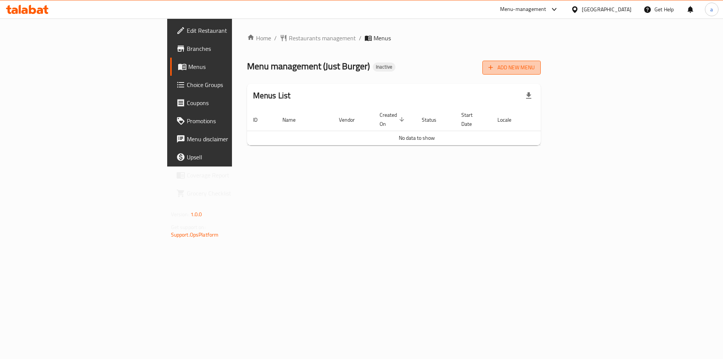
click at [534, 70] on span "Add New Menu" at bounding box center [511, 67] width 46 height 9
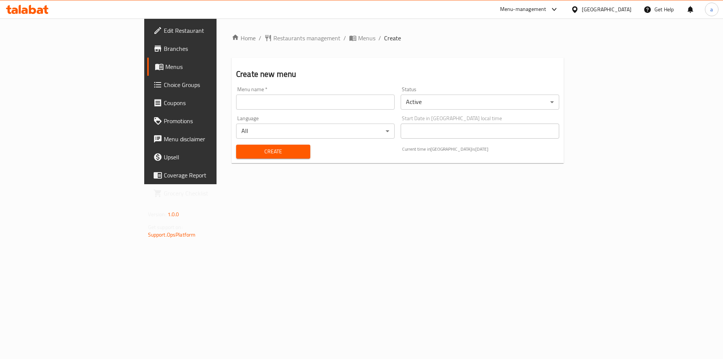
click at [308, 103] on input "text" at bounding box center [315, 101] width 158 height 15
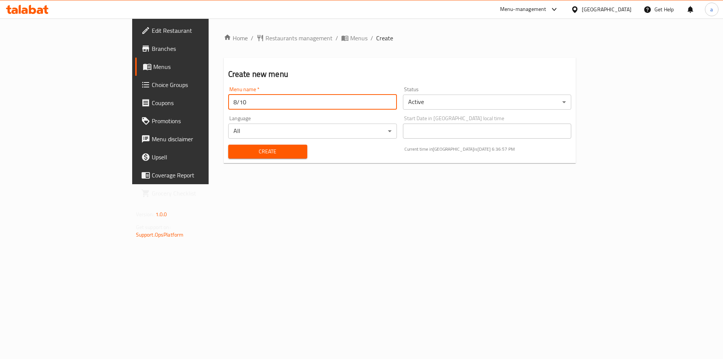
type input "8/10"
click at [252, 144] on div "Create" at bounding box center [268, 151] width 88 height 23
click at [252, 149] on span "Create" at bounding box center [267, 151] width 67 height 9
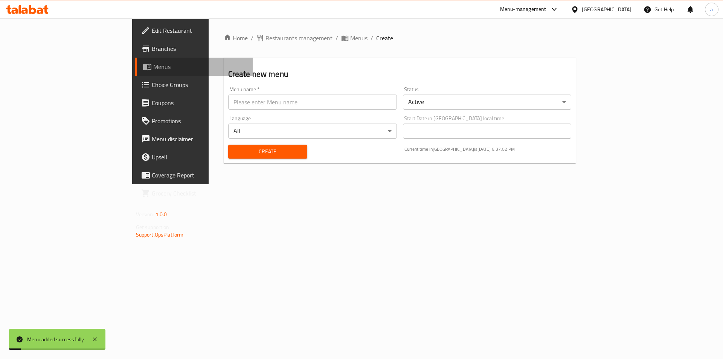
click at [153, 68] on span "Menus" at bounding box center [200, 66] width 94 height 9
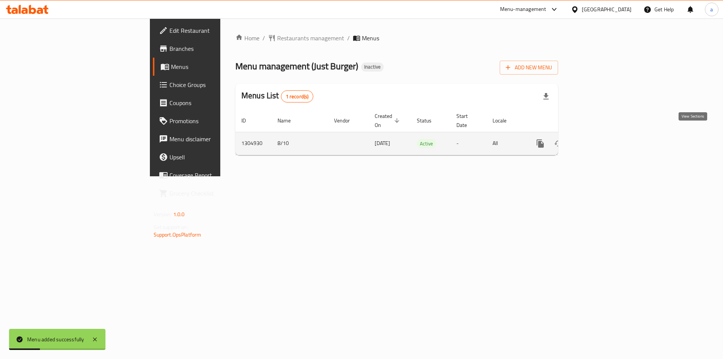
click at [599, 139] on icon "enhanced table" at bounding box center [594, 143] width 9 height 9
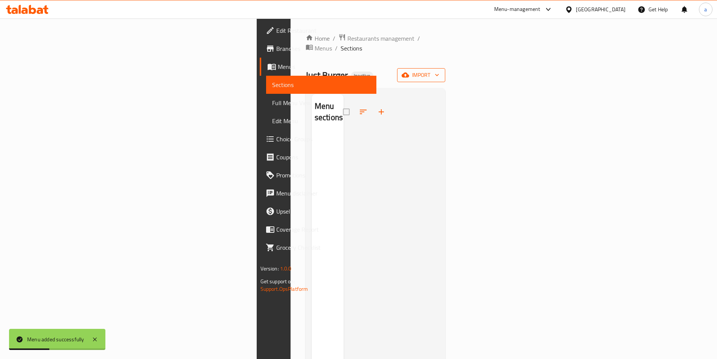
click at [439, 70] on span "import" at bounding box center [421, 74] width 36 height 9
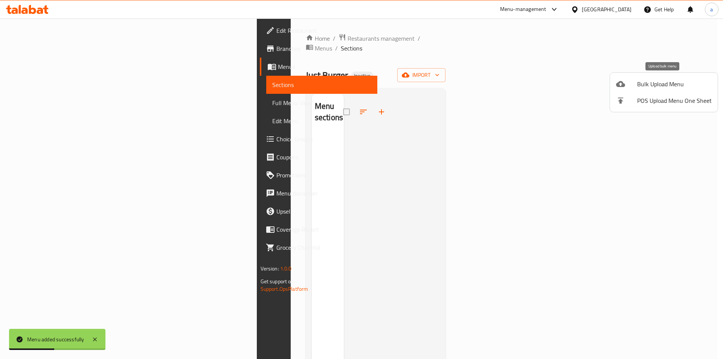
click at [646, 87] on span "Bulk Upload Menu" at bounding box center [674, 83] width 75 height 9
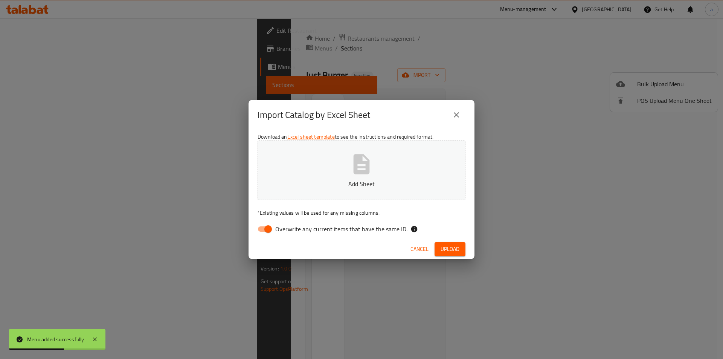
click at [270, 229] on input "Overwrite any current items that have the same ID." at bounding box center [267, 229] width 43 height 14
checkbox input "false"
click at [322, 149] on button "Add Sheet" at bounding box center [361, 169] width 208 height 59
click at [453, 247] on span "Upload" at bounding box center [449, 248] width 19 height 9
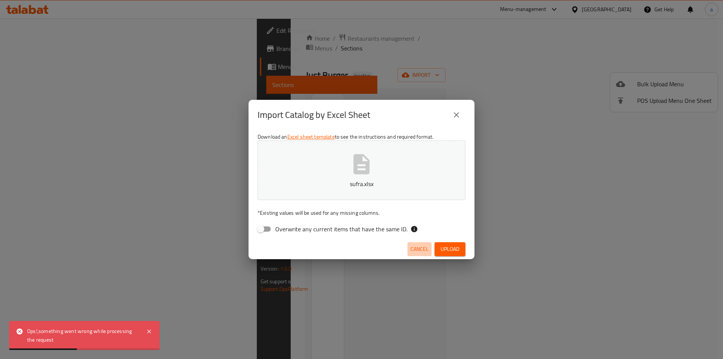
click at [425, 250] on span "Cancel" at bounding box center [419, 248] width 18 height 9
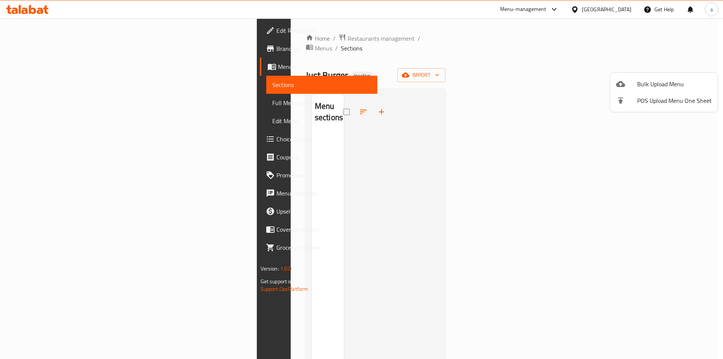
click at [632, 83] on div at bounding box center [626, 83] width 21 height 9
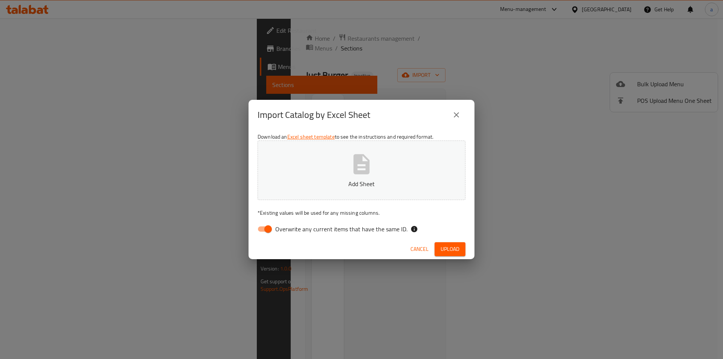
click at [376, 229] on span "Overwrite any current items that have the same ID." at bounding box center [341, 228] width 132 height 9
click at [289, 229] on input "Overwrite any current items that have the same ID." at bounding box center [267, 229] width 43 height 14
checkbox input "false"
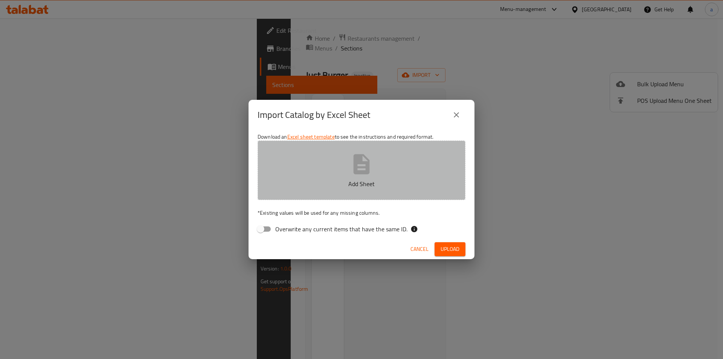
click at [358, 187] on p "Add Sheet" at bounding box center [361, 183] width 184 height 9
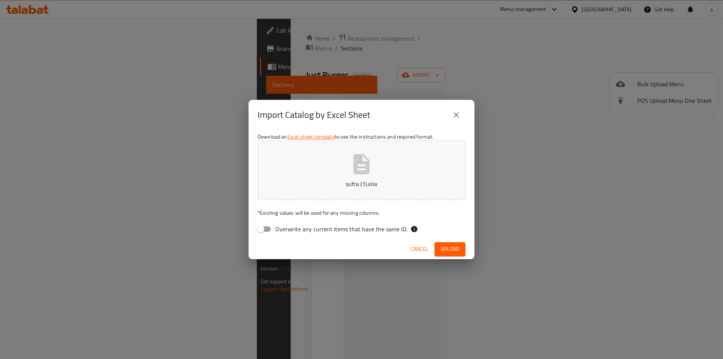
click at [437, 234] on div "Overwrite any current items that have the same ID." at bounding box center [361, 229] width 208 height 14
click at [442, 242] on button "Upload" at bounding box center [449, 249] width 31 height 14
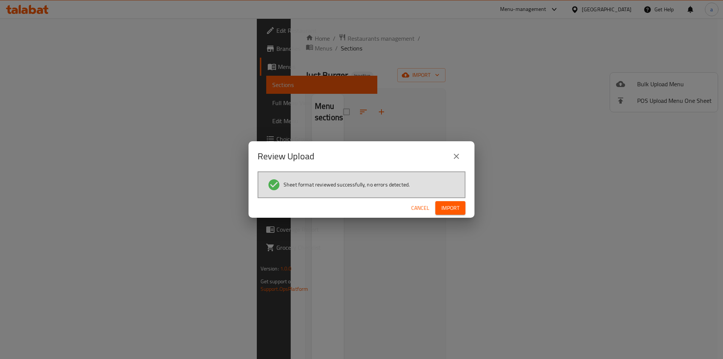
click button "Cancel" at bounding box center [420, 208] width 24 height 14
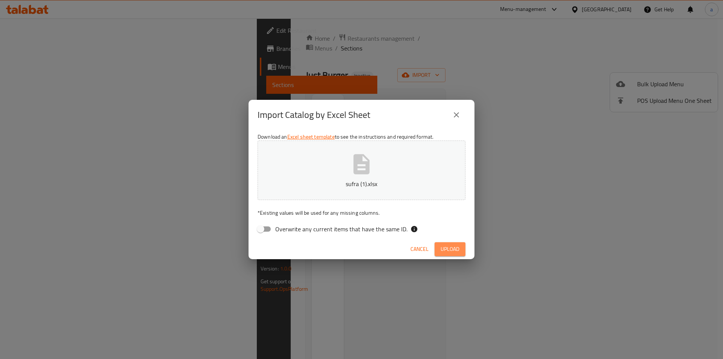
click at [447, 252] on span "Upload" at bounding box center [449, 248] width 19 height 9
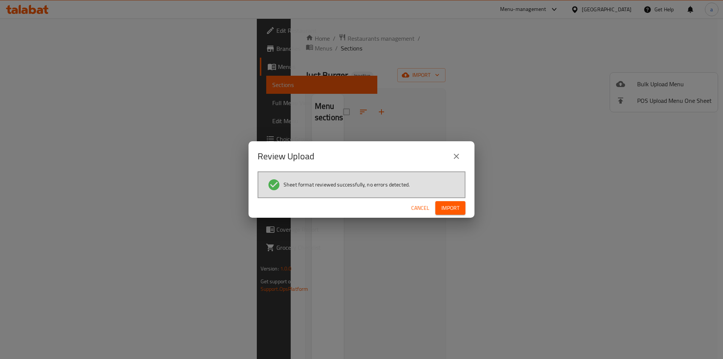
click at [421, 209] on span "Cancel" at bounding box center [420, 207] width 18 height 9
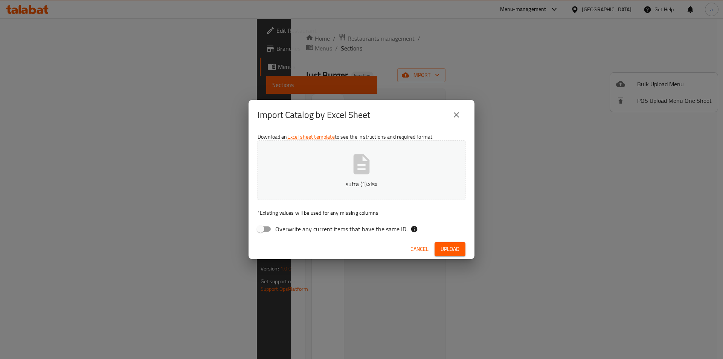
click at [455, 247] on span "Upload" at bounding box center [449, 248] width 19 height 9
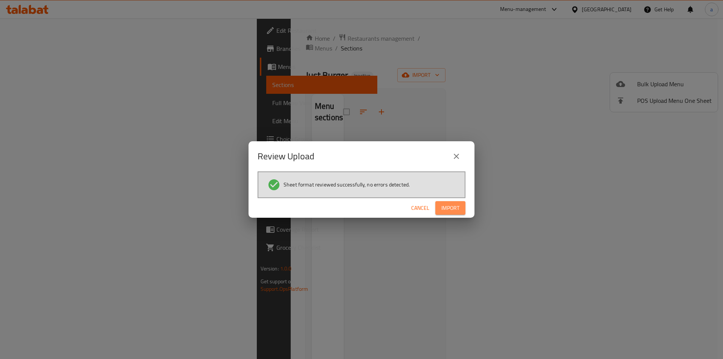
click at [448, 213] on button "Import" at bounding box center [450, 208] width 30 height 14
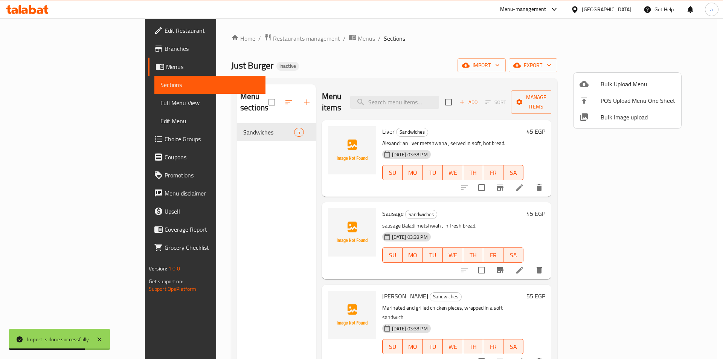
click at [59, 106] on div at bounding box center [361, 179] width 723 height 359
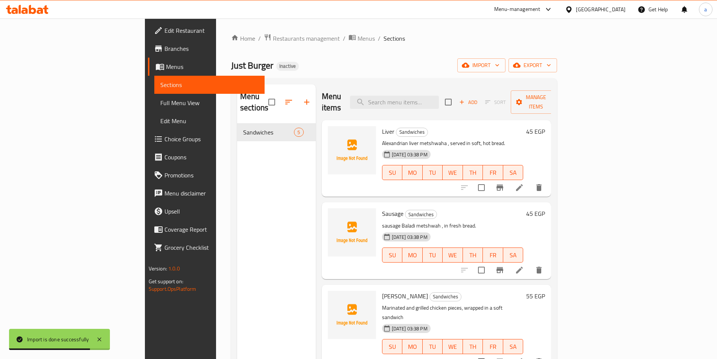
click at [160, 106] on span "Full Menu View" at bounding box center [209, 102] width 98 height 9
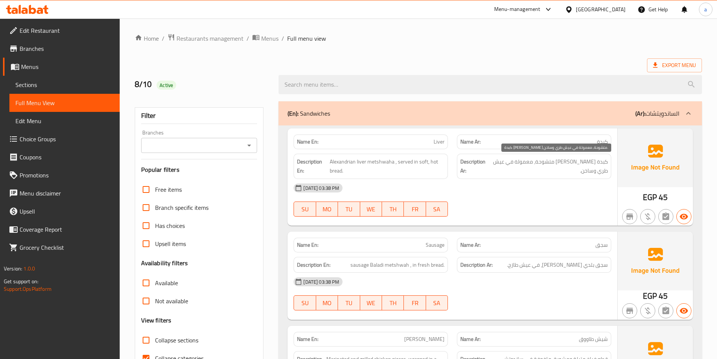
click at [543, 162] on span "كبدة [PERSON_NAME] متشوحة، معمولة في عيش طري وساخن." at bounding box center [547, 166] width 119 height 18
click at [563, 198] on div "[DATE] 03:38 PM SU MO TU WE TH FR SA" at bounding box center [452, 200] width 327 height 42
click at [545, 159] on span "كبدة [PERSON_NAME] متشوحة، معمولة في عيش طري وساخن." at bounding box center [547, 166] width 119 height 18
click at [544, 158] on span "كبدة [PERSON_NAME] متشوحة، معمولة في عيش طري وساخن." at bounding box center [547, 166] width 119 height 18
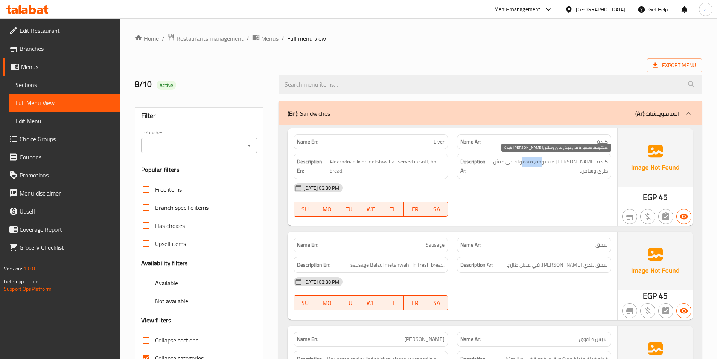
click at [544, 158] on span "كبدة [PERSON_NAME] متشوحة، معمولة في عيش طري وساخن." at bounding box center [547, 166] width 119 height 18
click at [544, 163] on span "كبدة [PERSON_NAME] متشوحة، معمولة في عيش طري وساخن." at bounding box center [547, 166] width 119 height 18
click at [441, 143] on span "Liver" at bounding box center [439, 142] width 11 height 8
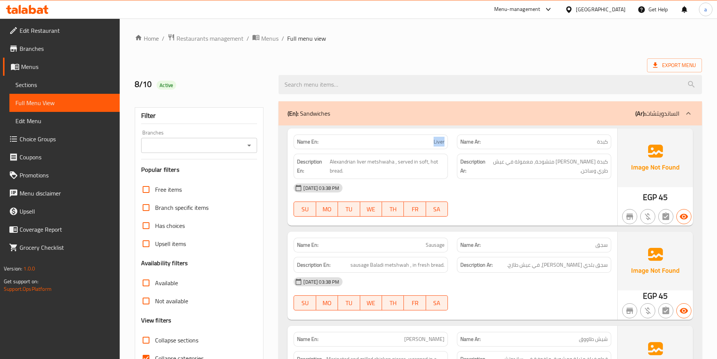
click at [441, 143] on span "Liver" at bounding box center [439, 142] width 11 height 8
click at [66, 82] on span "Sections" at bounding box center [64, 84] width 98 height 9
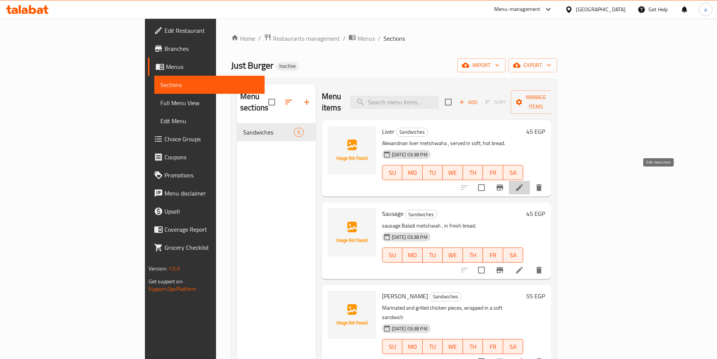
click at [524, 183] on icon at bounding box center [519, 187] width 9 height 9
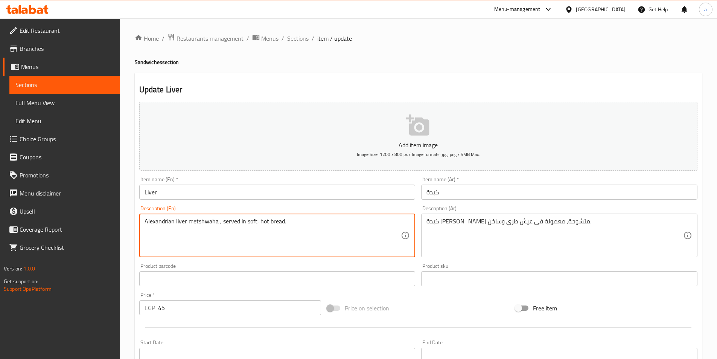
click at [228, 224] on textarea "Alexandrian liver metshwaha , served in soft, hot bread." at bounding box center [273, 236] width 257 height 36
paste textarea "Maamoul"
click at [308, 237] on textarea "Alexandrian liver metshwaha , Maamoula in soft, hot bread." at bounding box center [273, 236] width 257 height 36
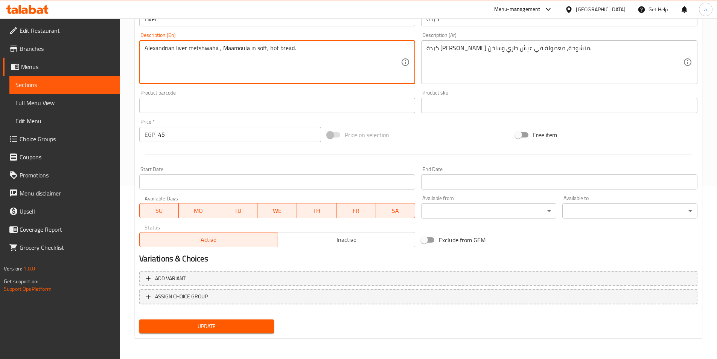
type textarea "Alexandrian liver metshwaha , Maamoula in soft, hot bread."
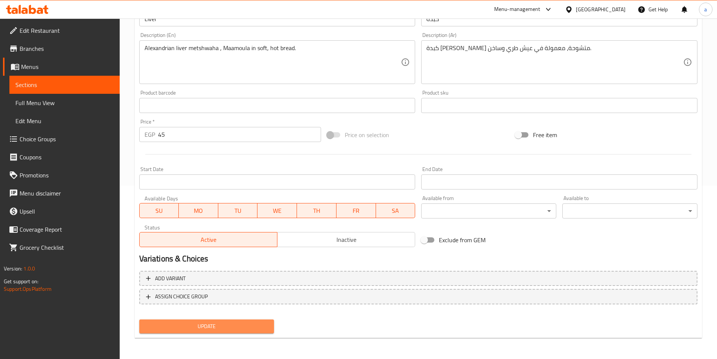
click at [249, 328] on span "Update" at bounding box center [206, 325] width 123 height 9
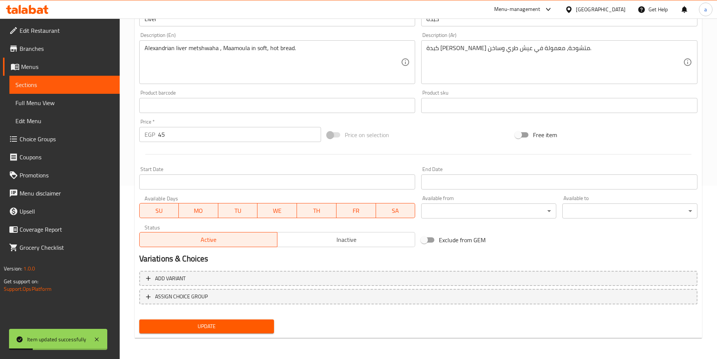
click at [75, 111] on link "Full Menu View" at bounding box center [64, 103] width 110 height 18
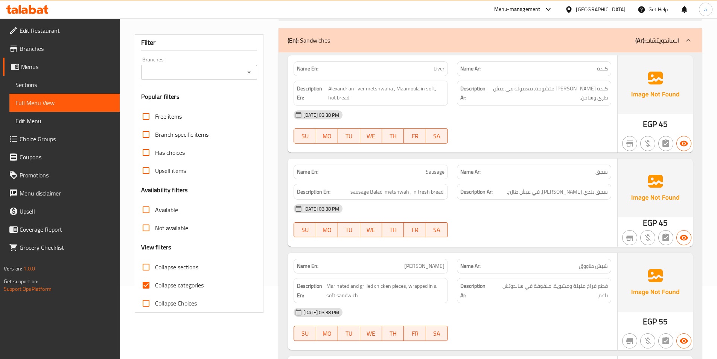
scroll to position [75, 0]
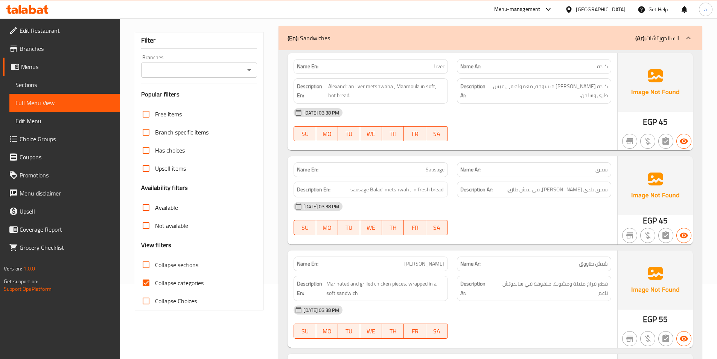
click at [490, 133] on div "[DATE] 03:38 PM SU MO TU WE TH FR SA" at bounding box center [452, 124] width 327 height 42
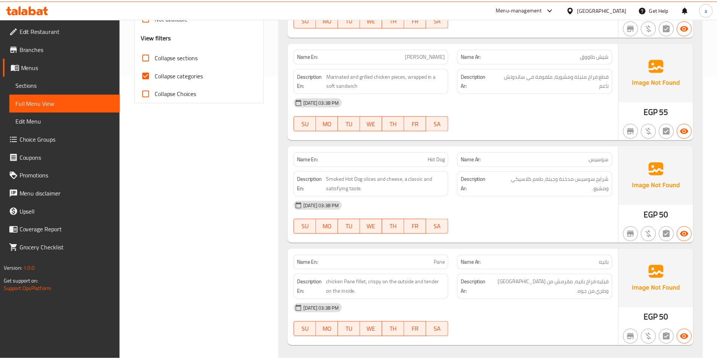
scroll to position [300, 0]
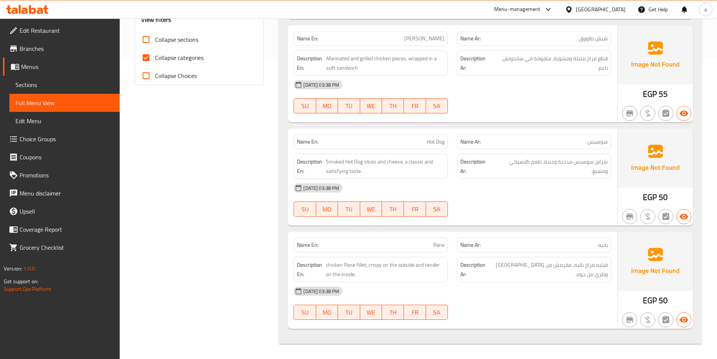
click at [50, 84] on span "Sections" at bounding box center [64, 84] width 98 height 9
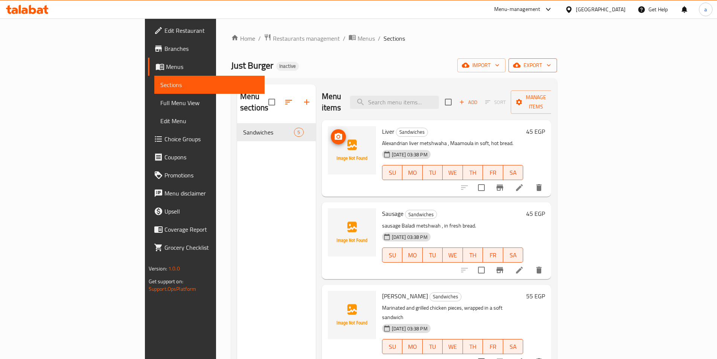
click at [557, 59] on button "export" at bounding box center [532, 65] width 49 height 14
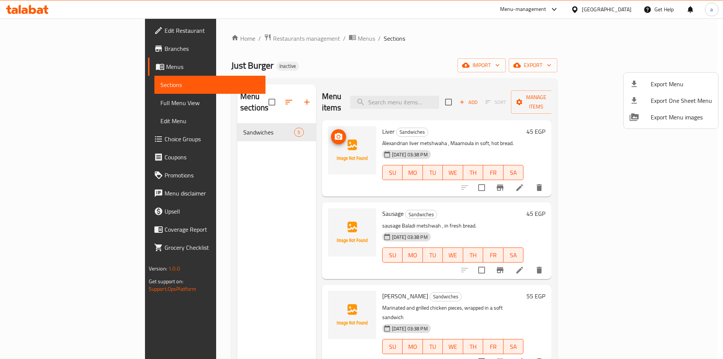
click at [661, 80] on span "Export Menu" at bounding box center [680, 83] width 61 height 9
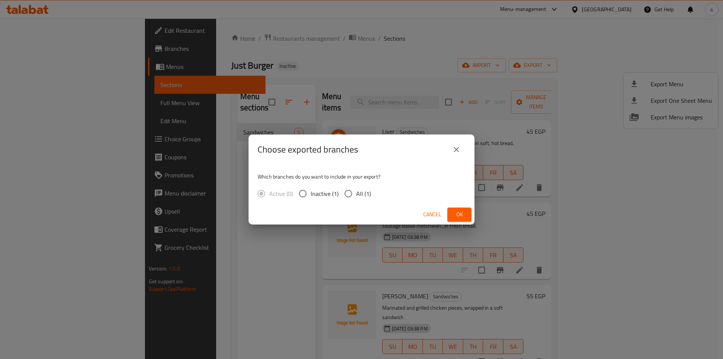
click at [356, 198] on span "All (1)" at bounding box center [363, 193] width 15 height 9
click at [356, 198] on input "All (1)" at bounding box center [348, 194] width 16 height 16
radio input "true"
click at [467, 218] on button "Ok" at bounding box center [459, 214] width 24 height 14
